Goal: Book appointment/travel/reservation

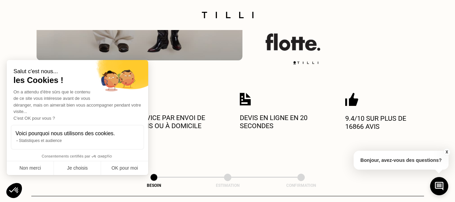
scroll to position [202, 0]
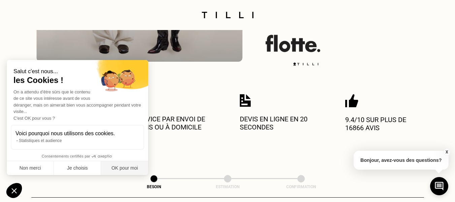
drag, startPoint x: 122, startPoint y: 170, endPoint x: 149, endPoint y: 163, distance: 28.0
click at [122, 170] on button "OK pour moi" at bounding box center [124, 168] width 47 height 14
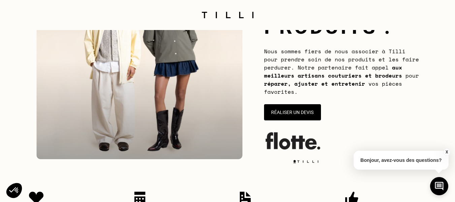
scroll to position [101, 0]
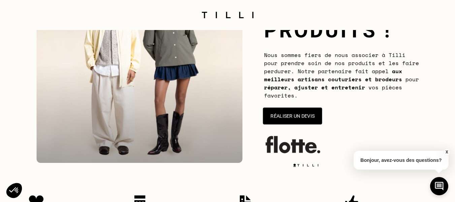
click at [301, 117] on button "Réaliser un devis" at bounding box center [292, 115] width 59 height 17
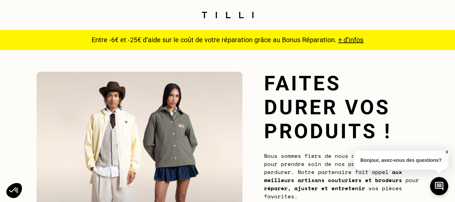
scroll to position [0, 0]
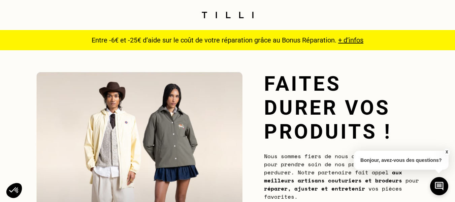
click at [353, 41] on span "+ d’infos" at bounding box center [350, 40] width 25 height 8
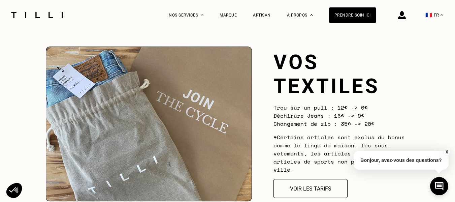
scroll to position [539, 0]
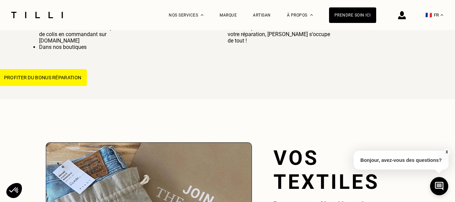
click at [51, 80] on button "Profiter du bonus réparation" at bounding box center [42, 77] width 89 height 17
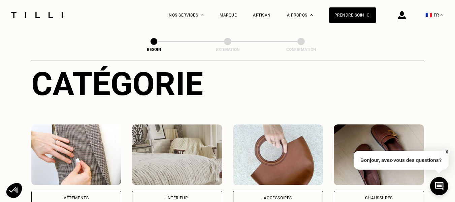
scroll to position [101, 0]
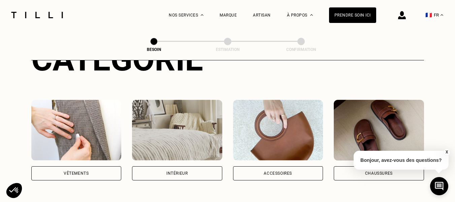
click at [77, 149] on img at bounding box center [76, 130] width 90 height 61
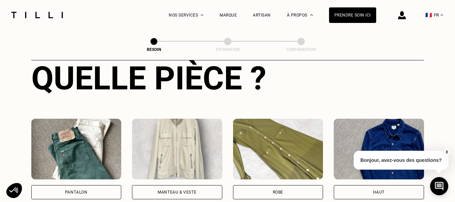
scroll to position [321, 0]
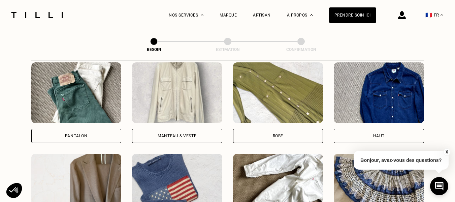
click at [182, 134] on div "Manteau & Veste" at bounding box center [177, 136] width 39 height 4
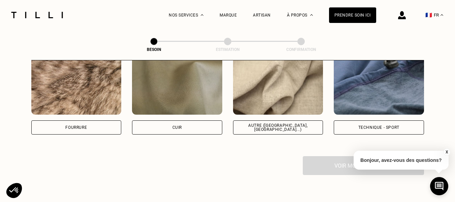
scroll to position [856, 0]
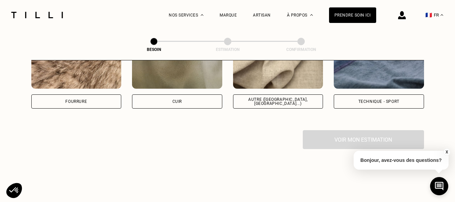
click at [382, 99] on div "Technique - Sport" at bounding box center [378, 101] width 41 height 4
select select "FR"
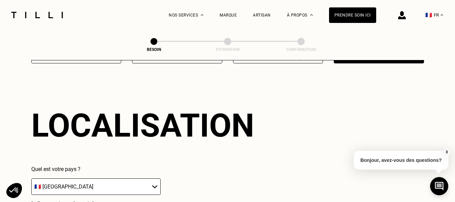
scroll to position [905, 0]
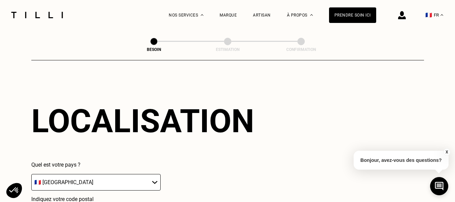
click at [106, 175] on select "🇩🇪 [GEOGRAPHIC_DATA] 🇦🇹 [GEOGRAPHIC_DATA] 🇧🇪 [GEOGRAPHIC_DATA] 🇧🇬 Bulgarie 🇨🇾 C…" at bounding box center [95, 182] width 129 height 16
click at [264, 125] on div "Localisation Quel est votre pays ? 🇩🇪 [GEOGRAPHIC_DATA] 🇦🇹 [GEOGRAPHIC_DATA] 🇧🇪…" at bounding box center [227, 163] width 392 height 166
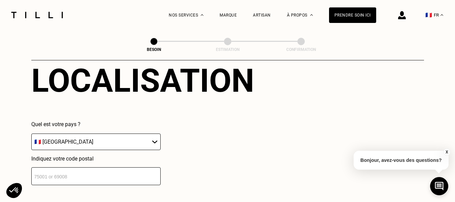
scroll to position [1006, 0]
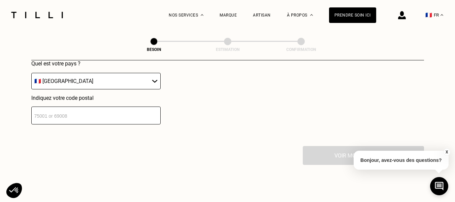
click at [93, 116] on input "number" at bounding box center [95, 115] width 129 height 18
type input "54000"
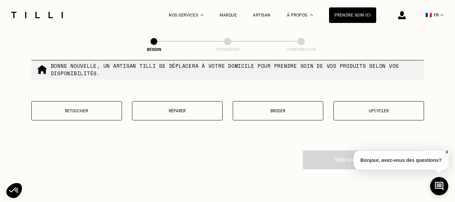
scroll to position [1140, 0]
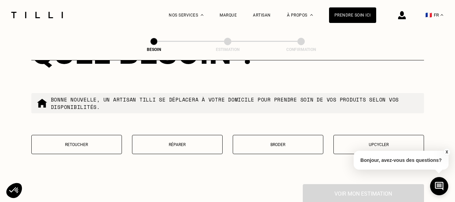
click at [184, 138] on button "Réparer" at bounding box center [177, 144] width 91 height 19
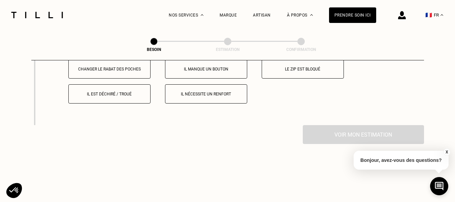
scroll to position [1313, 0]
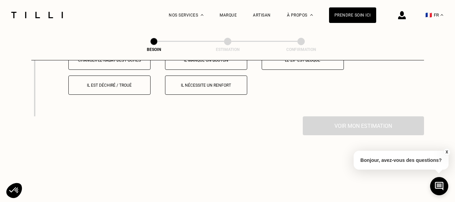
click at [302, 64] on button "Le zip est bloqué" at bounding box center [303, 59] width 82 height 19
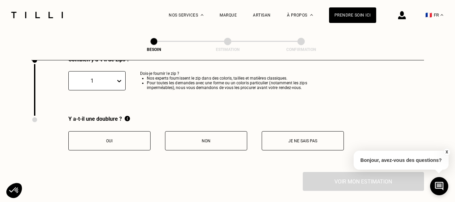
scroll to position [1384, 0]
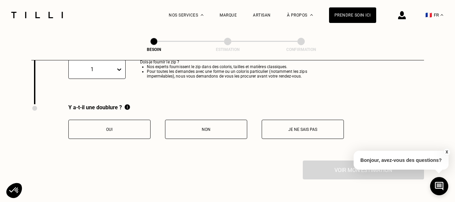
click at [301, 127] on p "Je ne sais pas" at bounding box center [302, 129] width 75 height 5
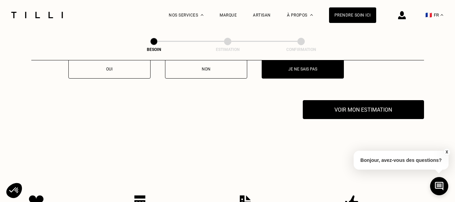
scroll to position [1451, 0]
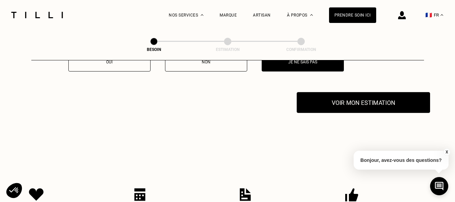
click at [376, 97] on button "Voir mon estimation" at bounding box center [363, 102] width 133 height 21
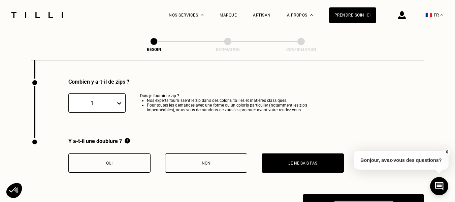
scroll to position [1384, 0]
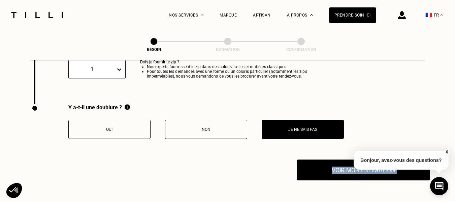
click at [333, 165] on button "Voir mon estimation" at bounding box center [363, 169] width 133 height 21
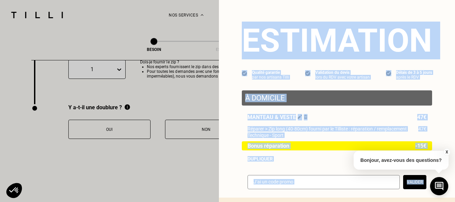
click at [330, 111] on div "À domicile Manteau & veste 47€ Réparer > Zip long (40-80cm) fourni par le Tilli…" at bounding box center [337, 125] width 190 height 71
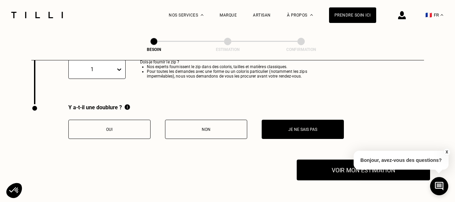
click at [345, 168] on button "Voir mon estimation" at bounding box center [363, 169] width 133 height 21
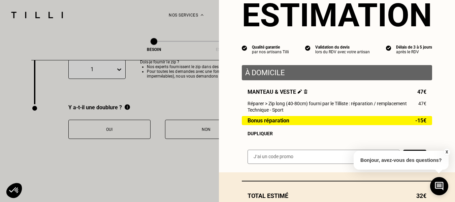
scroll to position [67, 0]
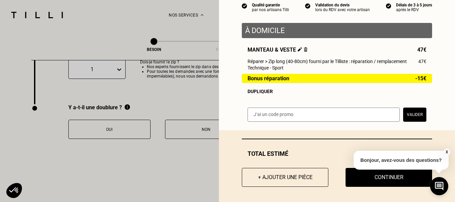
click at [275, 119] on input "text" at bounding box center [323, 114] width 152 height 14
paste input "SAVFLOTTE1-00Xguy"
type input "SAVFLOTTE1-00Xguy"
click at [408, 119] on button "Valider" at bounding box center [414, 114] width 23 height 14
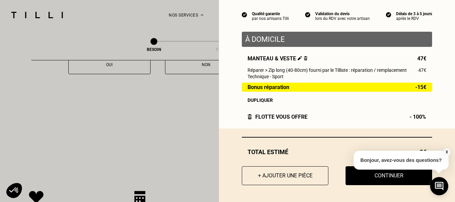
scroll to position [1451, 0]
click at [446, 151] on button "X" at bounding box center [446, 151] width 7 height 7
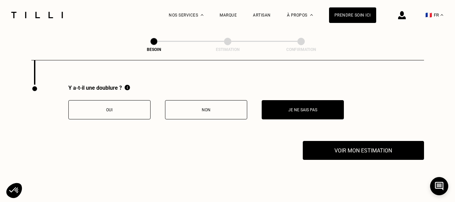
scroll to position [1485, 0]
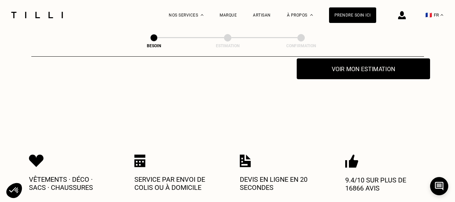
click at [364, 68] on button "Voir mon estimation" at bounding box center [363, 68] width 133 height 21
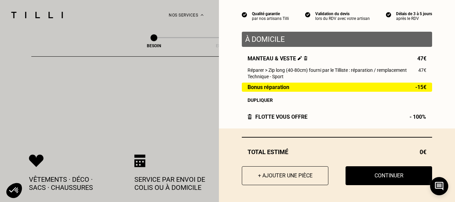
scroll to position [62, 0]
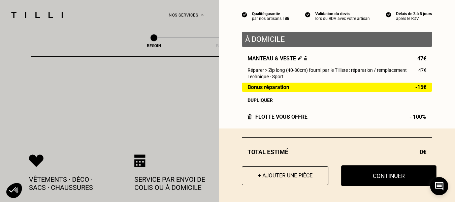
click at [383, 178] on button "Continuer" at bounding box center [388, 175] width 95 height 21
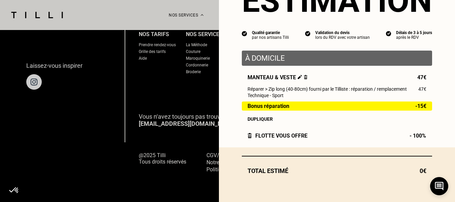
scroll to position [43, 0]
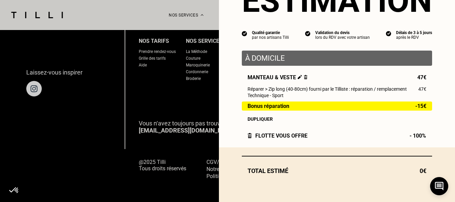
select select "FR"
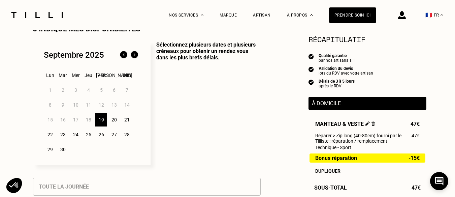
scroll to position [168, 0]
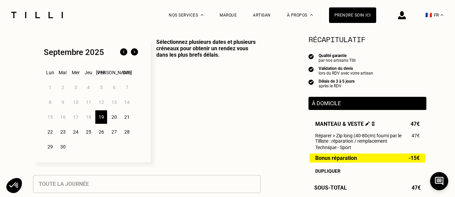
click at [60, 132] on div "23" at bounding box center [63, 131] width 12 height 13
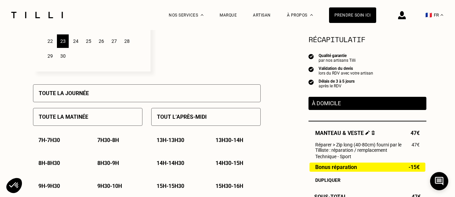
scroll to position [269, 0]
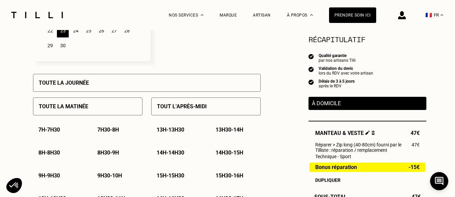
click at [178, 109] on p "Tout l’après-midi" at bounding box center [182, 106] width 50 height 6
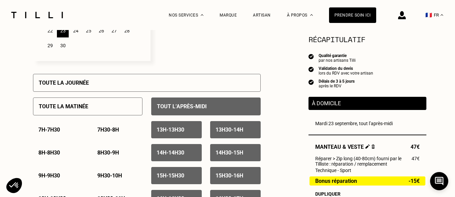
click at [104, 88] on div "Toute la journée" at bounding box center [147, 83] width 228 height 18
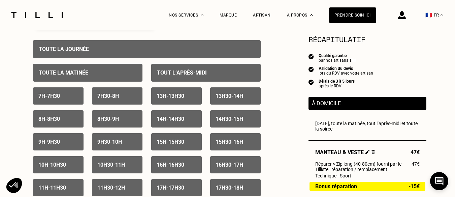
scroll to position [337, 0]
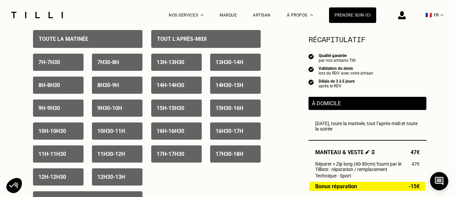
click at [60, 88] on p "8h - 8h30" at bounding box center [49, 85] width 22 height 6
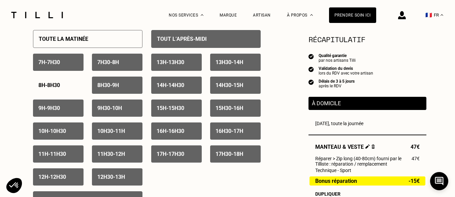
click at [55, 65] on p "7h - 7h30" at bounding box center [49, 62] width 22 height 6
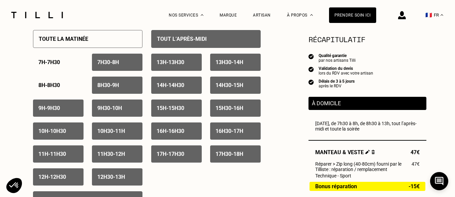
click at [61, 84] on div "8h - 8h30" at bounding box center [58, 84] width 50 height 17
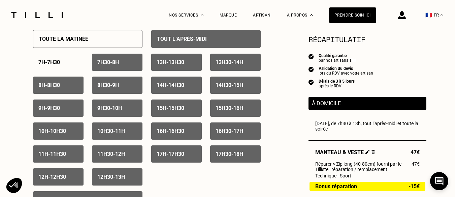
click at [105, 64] on p "7h30 - 8h" at bounding box center [108, 62] width 22 height 6
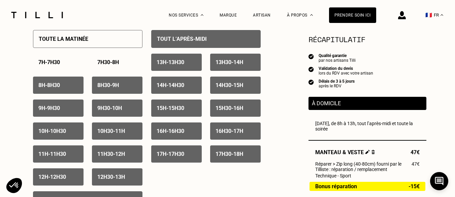
drag, startPoint x: 106, startPoint y: 84, endPoint x: 80, endPoint y: 88, distance: 26.5
click at [106, 84] on div "8h30 - 9h" at bounding box center [117, 84] width 50 height 17
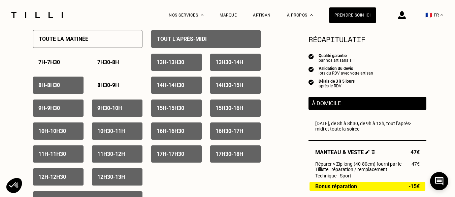
drag, startPoint x: 65, startPoint y: 87, endPoint x: 65, endPoint y: 98, distance: 11.4
click at [65, 87] on div "8h - 8h30" at bounding box center [58, 84] width 50 height 17
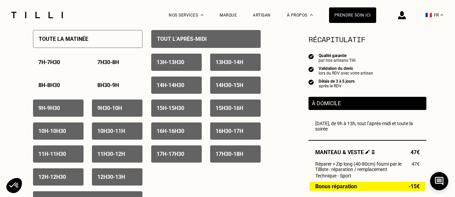
click at [60, 109] on p "9h - 9h30" at bounding box center [49, 108] width 22 height 6
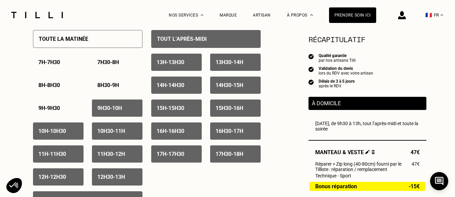
drag, startPoint x: 112, startPoint y: 105, endPoint x: 110, endPoint y: 113, distance: 8.0
click at [113, 106] on div "9h30 - 10h" at bounding box center [117, 107] width 50 height 17
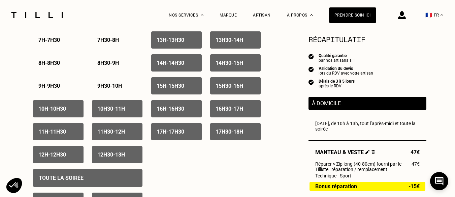
scroll to position [404, 0]
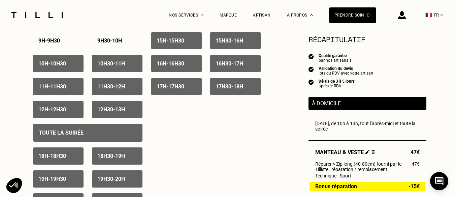
click at [97, 133] on div "Toute la soirée" at bounding box center [87, 133] width 109 height 18
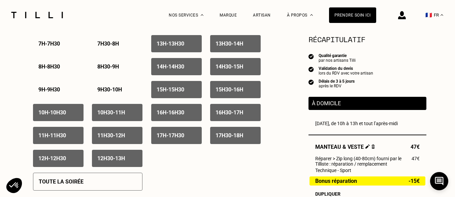
scroll to position [370, 0]
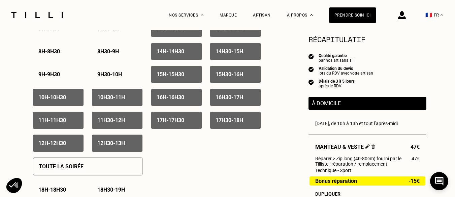
drag, startPoint x: 53, startPoint y: 97, endPoint x: 57, endPoint y: 100, distance: 5.0
click at [53, 97] on p "10h - 10h30" at bounding box center [52, 97] width 28 height 6
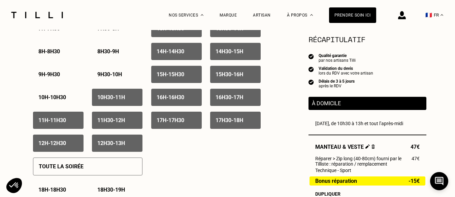
drag, startPoint x: 113, startPoint y: 96, endPoint x: 132, endPoint y: 98, distance: 19.2
click at [114, 97] on p "10h30 - 11h" at bounding box center [111, 97] width 28 height 6
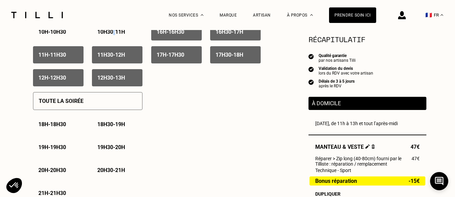
scroll to position [438, 0]
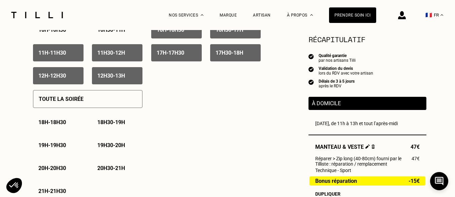
click at [49, 122] on p "18h - 18h30" at bounding box center [52, 122] width 28 height 6
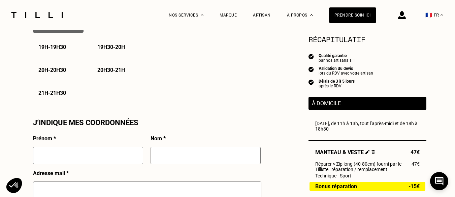
scroll to position [572, 0]
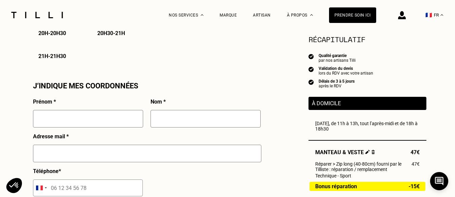
click at [70, 126] on input "text" at bounding box center [88, 119] width 110 height 18
type input "e"
type input "[PERSON_NAME]"
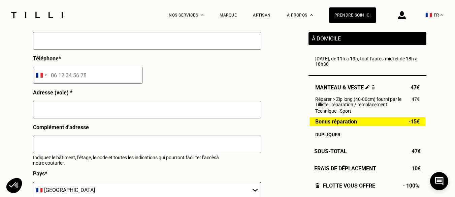
scroll to position [673, 0]
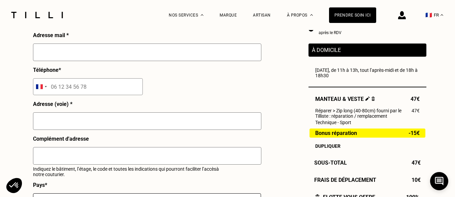
type input "JURION"
click at [53, 57] on input "text" at bounding box center [147, 52] width 228 height 18
type input "[PERSON_NAME][EMAIL_ADDRESS][DOMAIN_NAME]"
type input "06 87 08 58 22"
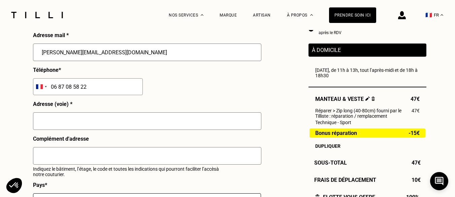
type input "[STREET_ADDRESS]"
type input "NANCY"
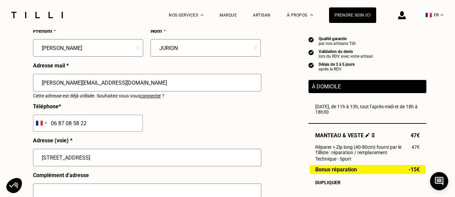
scroll to position [707, 0]
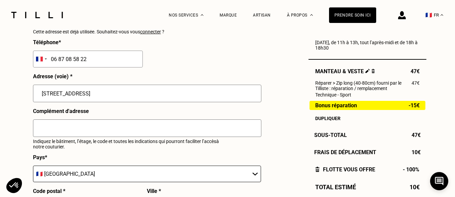
click at [71, 133] on input "text" at bounding box center [147, 128] width 228 height 18
type input "CONCEPT STORE REPERE"
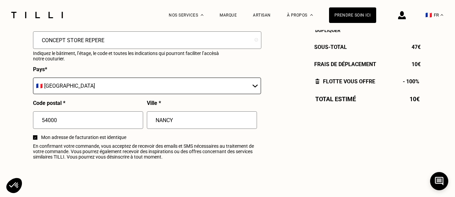
scroll to position [808, 0]
